Goal: Task Accomplishment & Management: Manage account settings

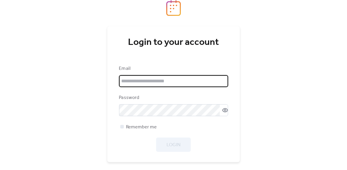
type input "**********"
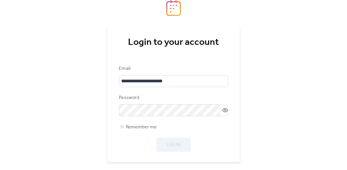
click at [195, 128] on div "Remember me" at bounding box center [173, 126] width 109 height 7
click at [173, 141] on span "Login" at bounding box center [174, 144] width 14 height 7
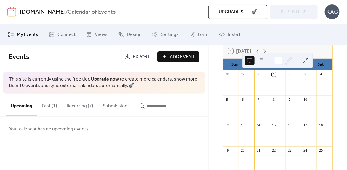
scroll to position [30, 0]
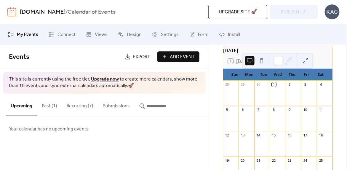
click at [83, 105] on button "Recurring (7)" at bounding box center [80, 104] width 36 height 22
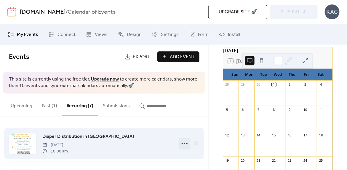
click at [184, 144] on icon at bounding box center [184, 143] width 9 height 9
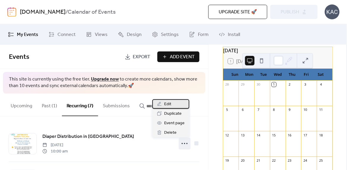
click at [171, 103] on div "Edit" at bounding box center [170, 103] width 37 height 9
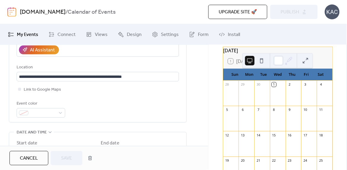
scroll to position [178, 0]
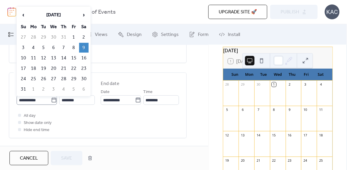
click at [53, 101] on icon at bounding box center [54, 100] width 6 height 6
click at [51, 101] on input "**********" at bounding box center [34, 99] width 34 height 9
click at [85, 13] on span "›" at bounding box center [83, 15] width 9 height 12
click at [85, 47] on td "11" at bounding box center [83, 48] width 9 height 10
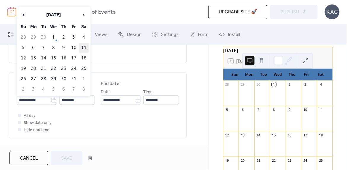
type input "**********"
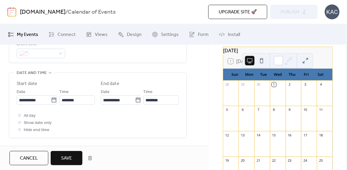
click at [75, 154] on button "Save" at bounding box center [67, 158] width 32 height 14
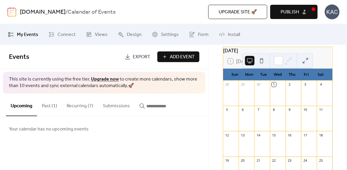
click at [85, 106] on button "Recurring (7)" at bounding box center [80, 104] width 36 height 22
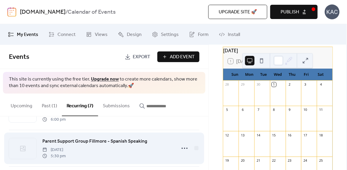
scroll to position [30, 0]
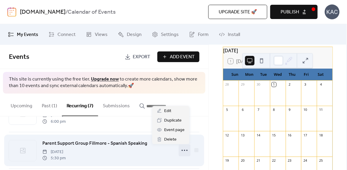
click at [184, 151] on icon at bounding box center [184, 149] width 9 height 9
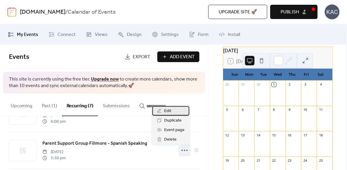
click at [179, 112] on div "Edit" at bounding box center [170, 110] width 37 height 9
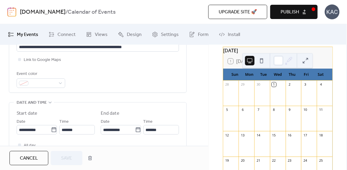
scroll to position [178, 0]
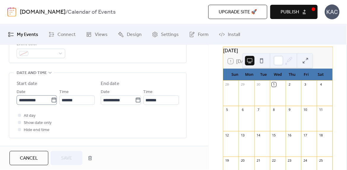
click at [51, 98] on icon at bounding box center [54, 100] width 6 height 6
click at [50, 98] on input "**********" at bounding box center [34, 99] width 34 height 9
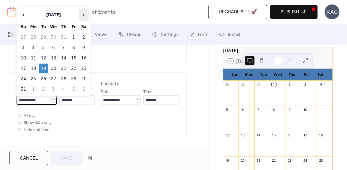
click at [85, 13] on span "›" at bounding box center [83, 15] width 9 height 12
click at [43, 68] on td "21" at bounding box center [43, 68] width 9 height 10
type input "**********"
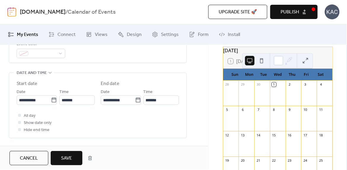
click at [68, 163] on button "Save" at bounding box center [67, 158] width 32 height 14
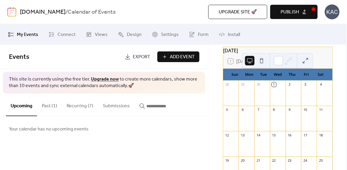
click at [82, 105] on button "Recurring (7)" at bounding box center [80, 104] width 36 height 22
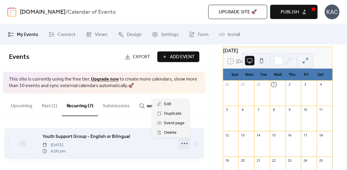
click at [184, 143] on circle at bounding box center [184, 143] width 1 height 1
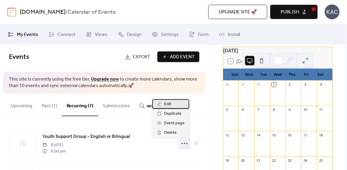
click at [179, 105] on div "Edit" at bounding box center [170, 103] width 37 height 9
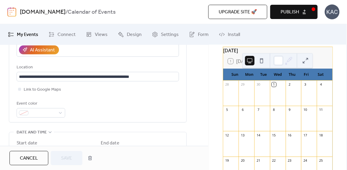
scroll to position [178, 0]
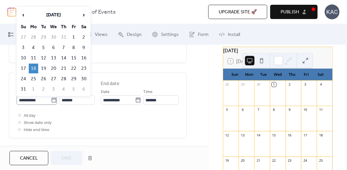
click at [52, 100] on icon at bounding box center [54, 100] width 6 height 6
click at [51, 100] on input "**********" at bounding box center [34, 99] width 34 height 9
click at [81, 15] on span "›" at bounding box center [83, 15] width 9 height 12
click at [32, 65] on td "20" at bounding box center [33, 68] width 9 height 10
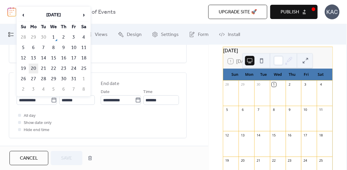
type input "**********"
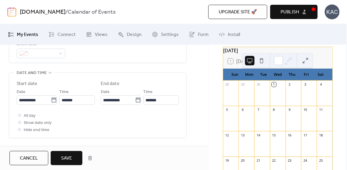
click at [72, 159] on button "Save" at bounding box center [67, 158] width 32 height 14
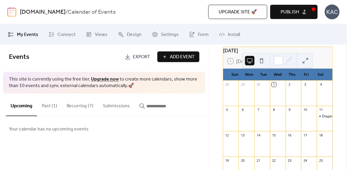
click at [79, 105] on button "Recurring (7)" at bounding box center [80, 104] width 36 height 22
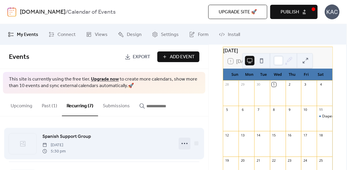
click at [182, 141] on icon at bounding box center [184, 143] width 9 height 9
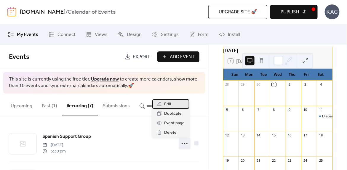
click at [171, 106] on span "Edit" at bounding box center [167, 104] width 7 height 7
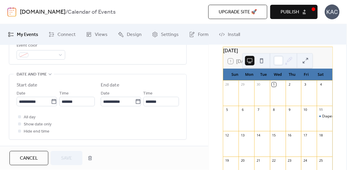
scroll to position [178, 0]
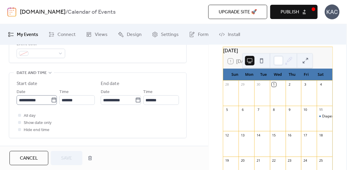
click at [52, 100] on icon at bounding box center [54, 100] width 6 height 6
click at [51, 100] on input "**********" at bounding box center [34, 99] width 34 height 9
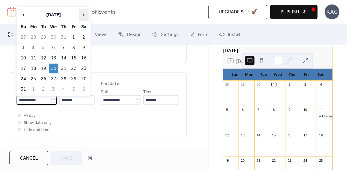
click at [85, 13] on span "›" at bounding box center [83, 15] width 9 height 12
click at [56, 57] on td "15" at bounding box center [53, 58] width 9 height 10
type input "**********"
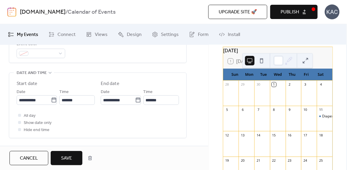
click at [69, 159] on span "Save" at bounding box center [66, 158] width 11 height 7
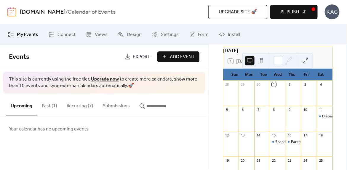
click at [86, 104] on button "Recurring (7)" at bounding box center [80, 104] width 36 height 22
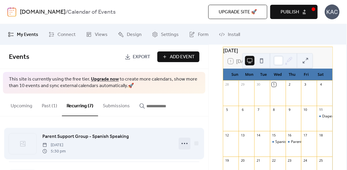
click at [181, 141] on icon at bounding box center [184, 143] width 9 height 9
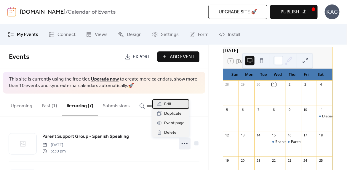
click at [175, 107] on div "Edit" at bounding box center [170, 103] width 37 height 9
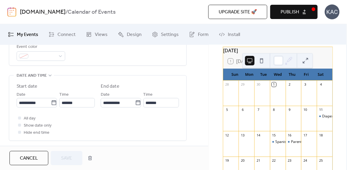
scroll to position [208, 0]
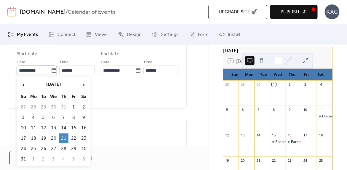
click at [53, 72] on icon at bounding box center [54, 70] width 4 height 5
click at [51, 72] on input "**********" at bounding box center [34, 70] width 34 height 9
click at [85, 84] on span "›" at bounding box center [83, 85] width 9 height 12
click at [63, 125] on td "16" at bounding box center [63, 128] width 9 height 10
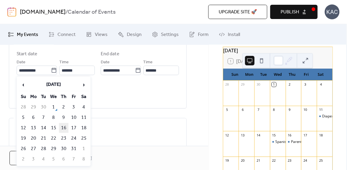
type input "**********"
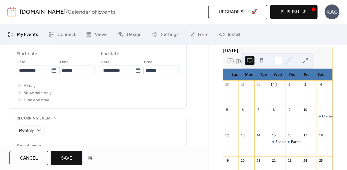
click at [62, 157] on span "Save" at bounding box center [66, 158] width 11 height 7
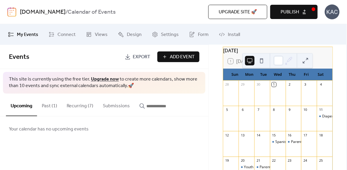
click at [52, 105] on button "Past (1)" at bounding box center [49, 104] width 25 height 22
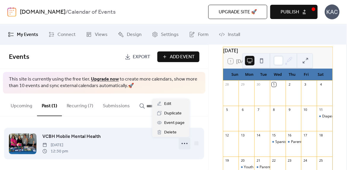
click at [184, 143] on circle at bounding box center [184, 143] width 1 height 1
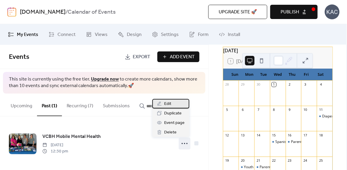
click at [171, 102] on span "Edit" at bounding box center [167, 103] width 7 height 7
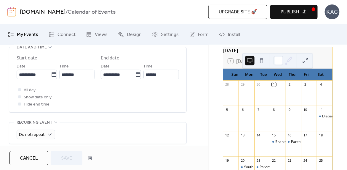
scroll to position [208, 0]
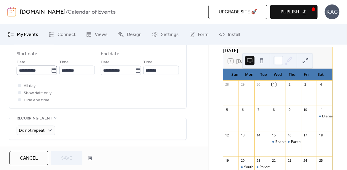
click at [53, 72] on icon at bounding box center [54, 70] width 4 height 5
click at [51, 72] on input "**********" at bounding box center [34, 70] width 34 height 9
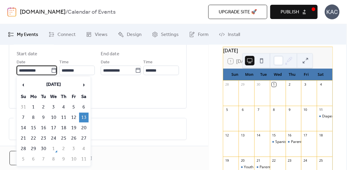
scroll to position [0, 0]
click at [85, 85] on span "›" at bounding box center [83, 85] width 9 height 12
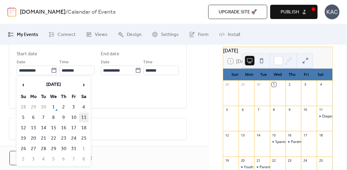
click at [82, 112] on td "11" at bounding box center [83, 117] width 9 height 10
type input "**********"
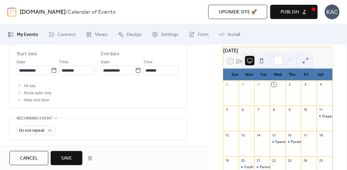
click at [71, 160] on span "Save" at bounding box center [66, 158] width 11 height 7
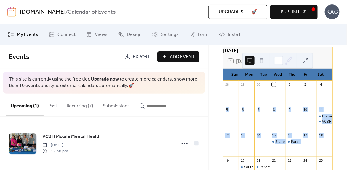
drag, startPoint x: 342, startPoint y: 113, endPoint x: 342, endPoint y: 148, distance: 35.3
click at [342, 148] on div "[DATE] 1 [DATE] Sun Mon Tue Wed Thu Fri Sat 28 29 30 1 2 3 4 5 6 7 8 9 10 11 Di…" at bounding box center [278, 107] width 139 height 125
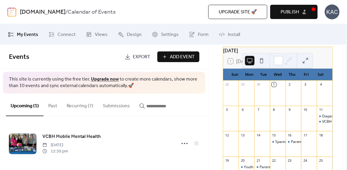
click at [340, 104] on div "[DATE] 1 [DATE] Sun Mon Tue Wed Thu Fri Sat 28 29 30 1 2 3 4 5 6 7 8 9 10 11 Di…" at bounding box center [278, 107] width 139 height 125
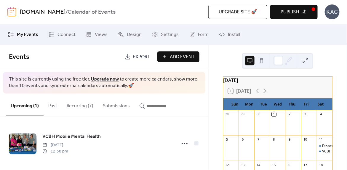
click at [279, 4] on div "[DOMAIN_NAME] / Calendar of Events Upgrade site 🚀 Preview Publish KAC" at bounding box center [173, 12] width 332 height 24
click at [289, 14] on span "Publish" at bounding box center [290, 12] width 18 height 7
